Goal: Task Accomplishment & Management: Manage account settings

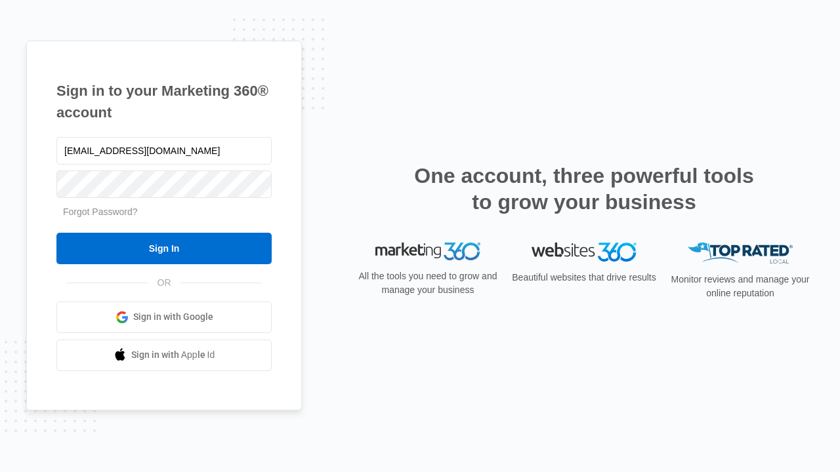
type input "[EMAIL_ADDRESS][DOMAIN_NAME]"
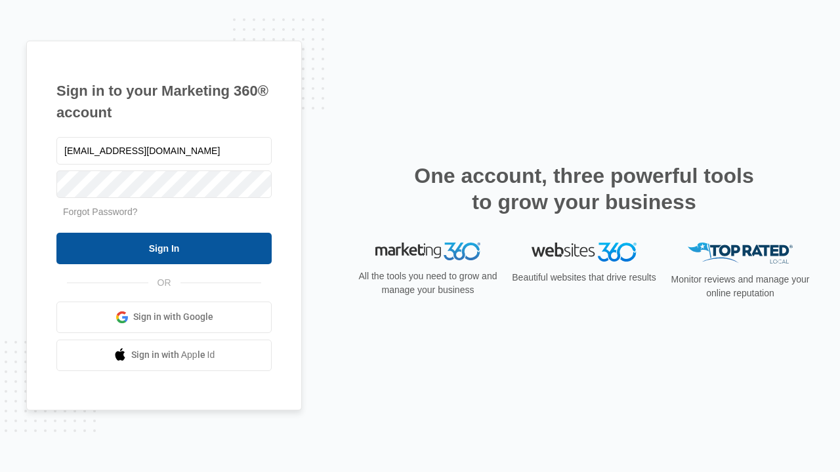
click at [164, 248] on input "Sign In" at bounding box center [163, 248] width 215 height 31
